Goal: Task Accomplishment & Management: Manage account settings

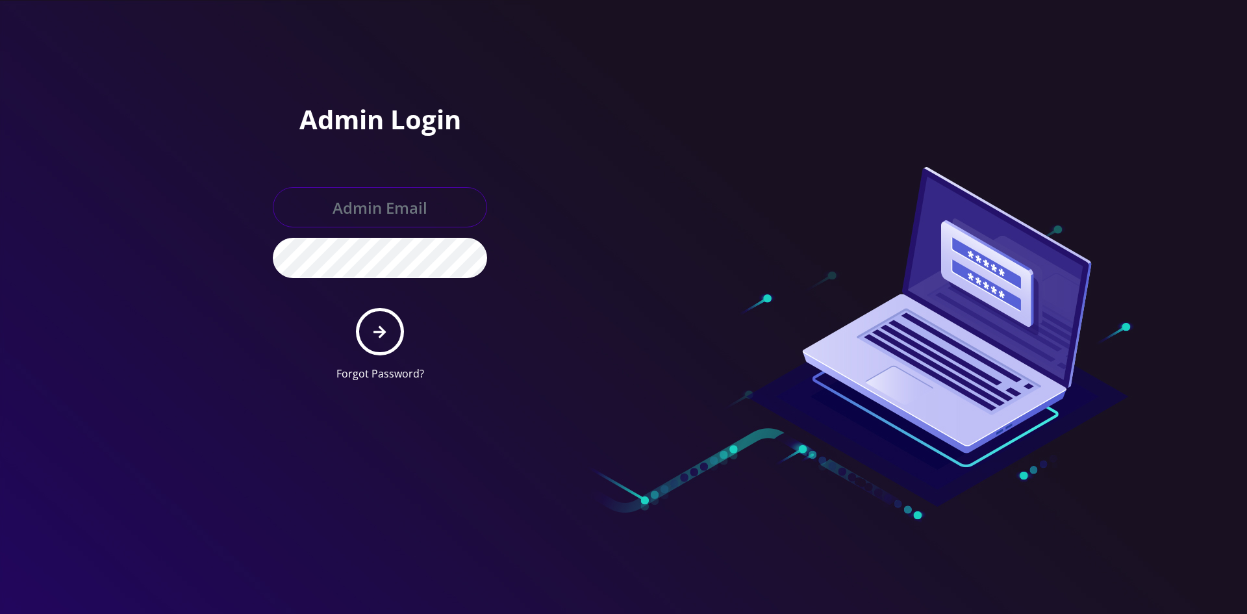
type input "master@britex.pw"
click at [368, 345] on button "submit" at bounding box center [379, 331] width 47 height 47
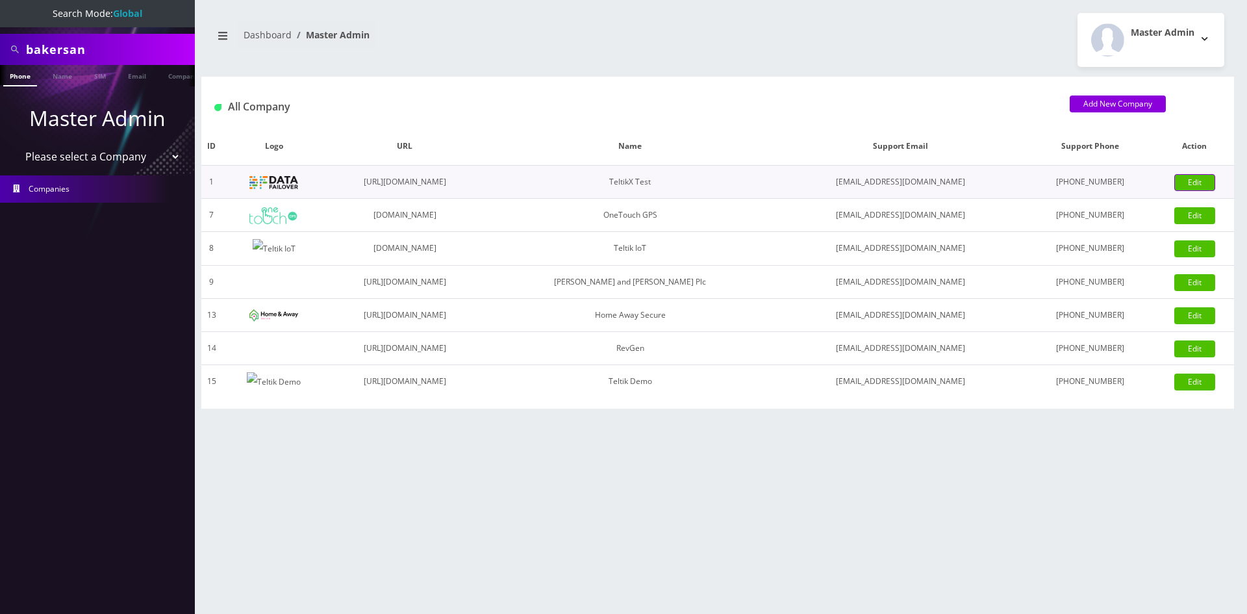
click at [1190, 180] on link "Edit" at bounding box center [1194, 182] width 41 height 17
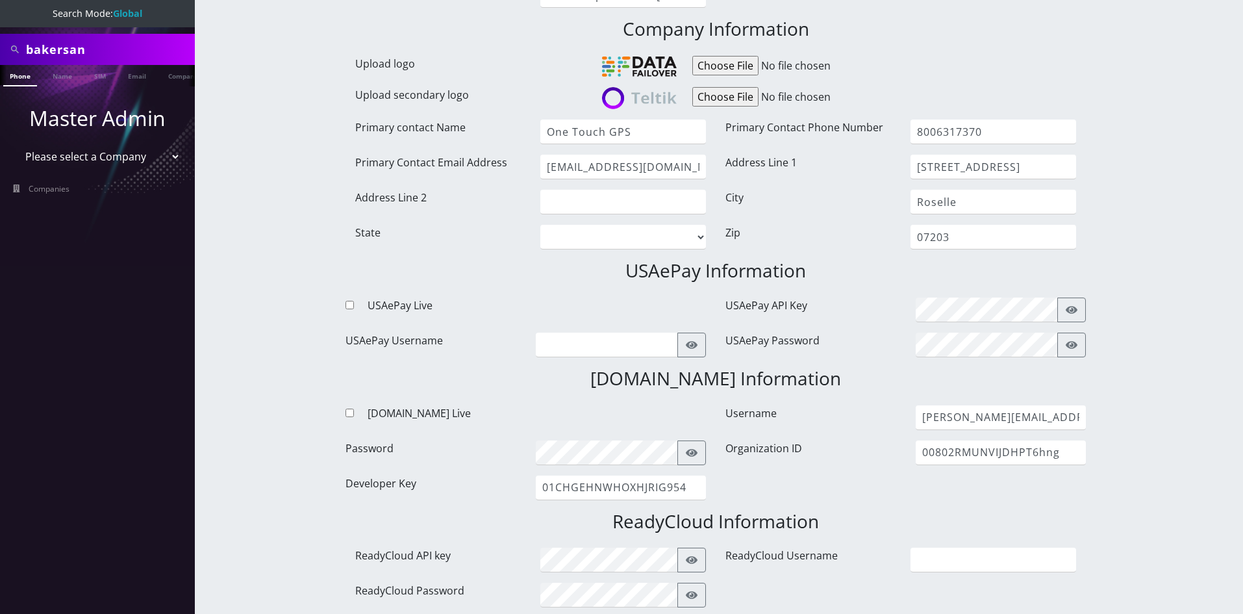
scroll to position [714, 0]
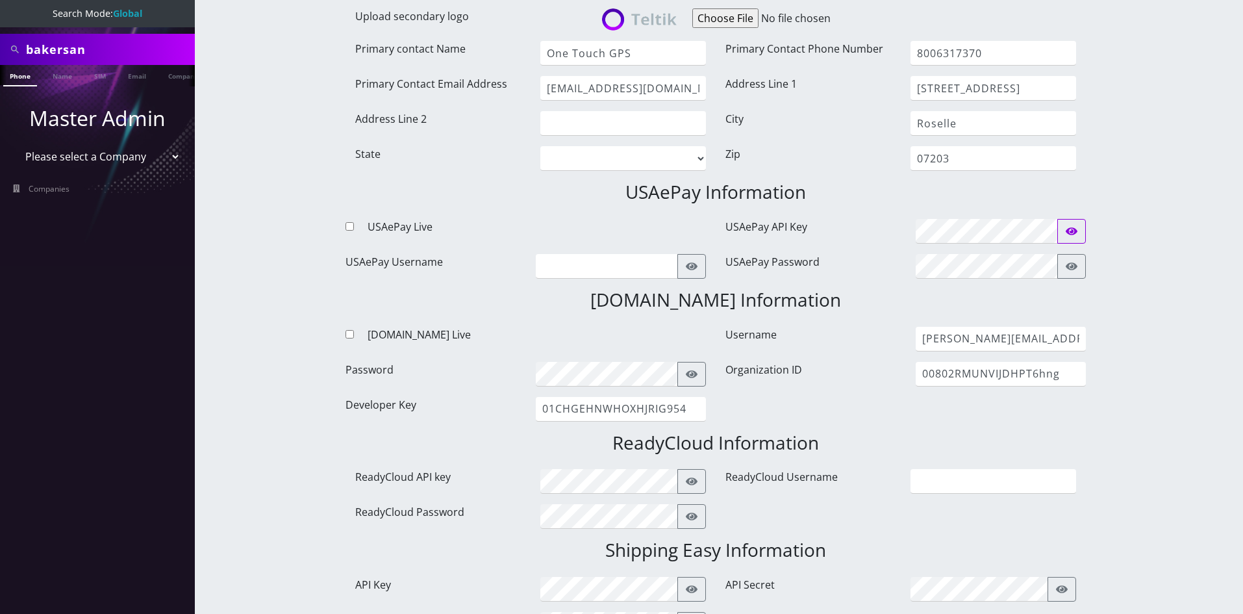
click at [1070, 222] on button "button" at bounding box center [1071, 231] width 29 height 25
click at [1015, 229] on input "_6lwI495oTLl918GuOQu8t7EubSXK7E0" at bounding box center [987, 231] width 143 height 25
